Goal: Task Accomplishment & Management: Manage account settings

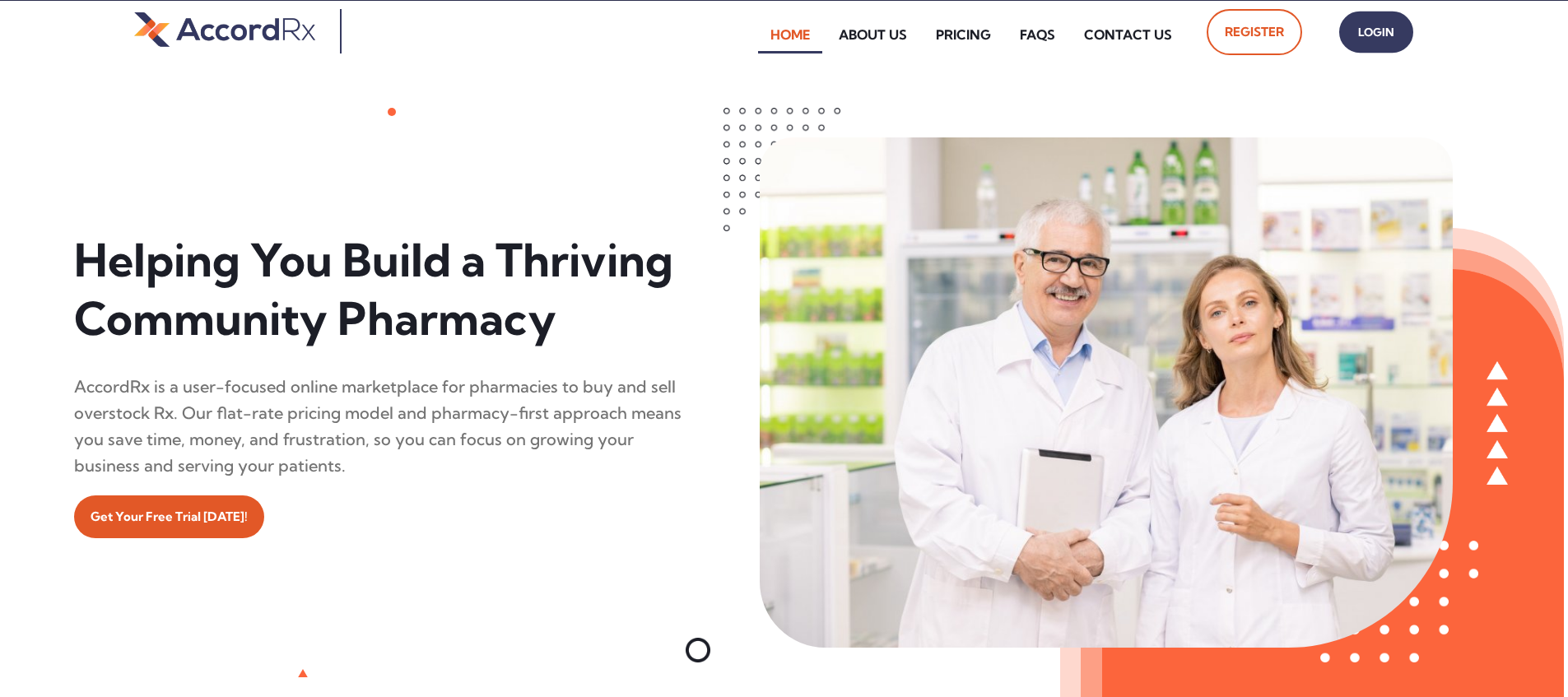
click at [751, 32] on span "Login" at bounding box center [1376, 33] width 41 height 24
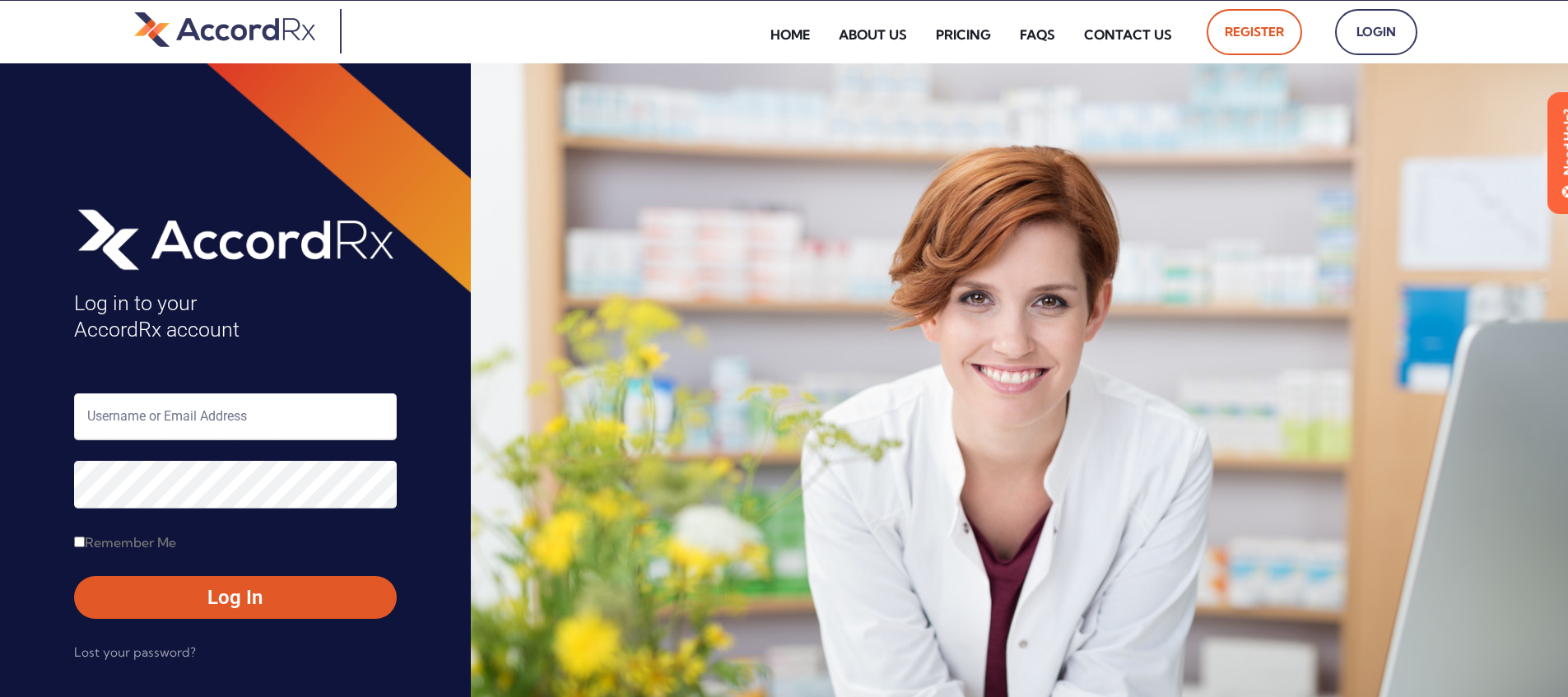
click at [161, 421] on input "text" at bounding box center [235, 417] width 322 height 47
type input "ARX-[PERSON_NAME]"
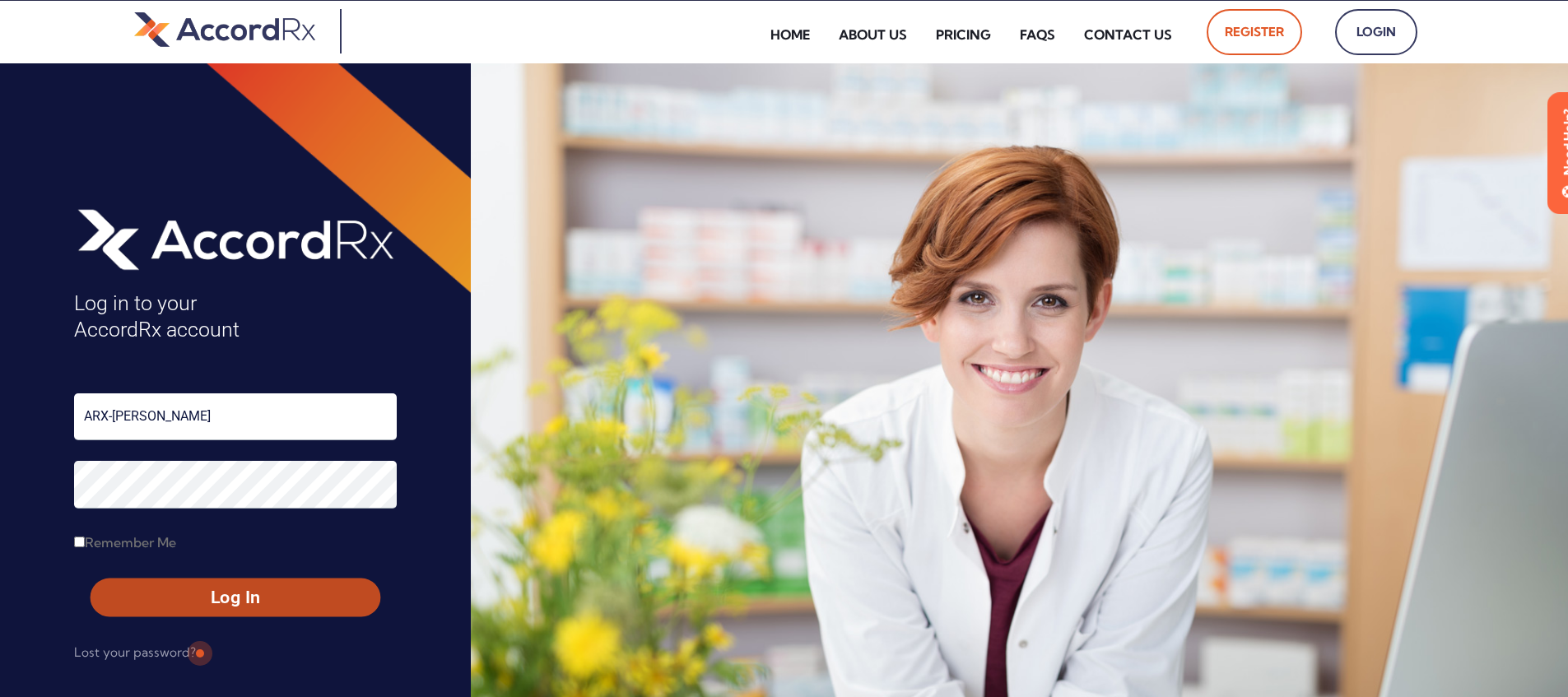
click at [199, 600] on span "Log In" at bounding box center [236, 598] width 260 height 24
